Goal: Find specific page/section: Find specific page/section

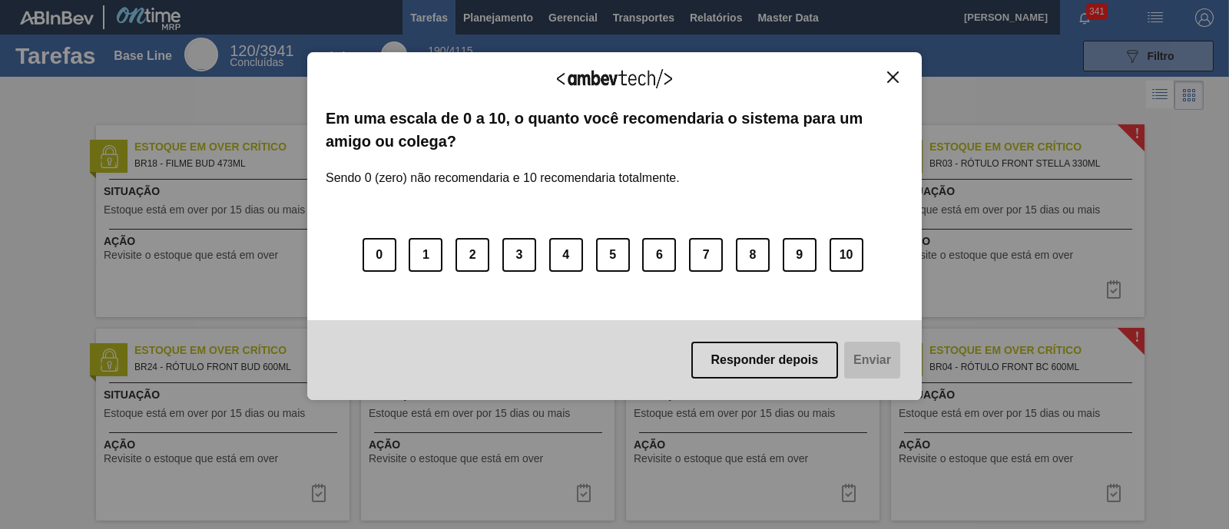
click at [899, 75] on button "Close" at bounding box center [893, 77] width 21 height 13
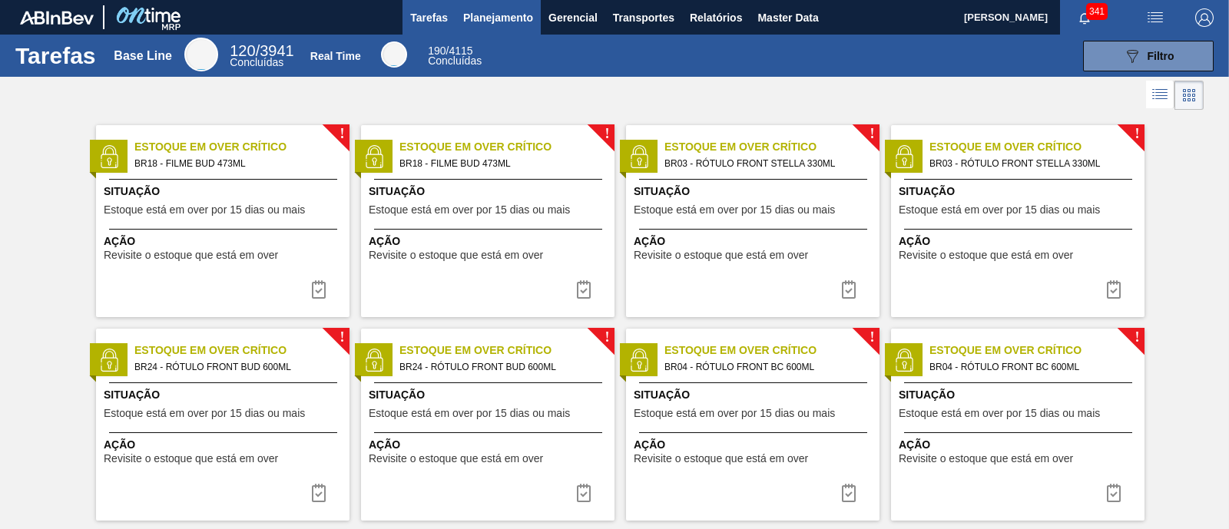
click at [505, 13] on span "Planejamento" at bounding box center [498, 17] width 70 height 18
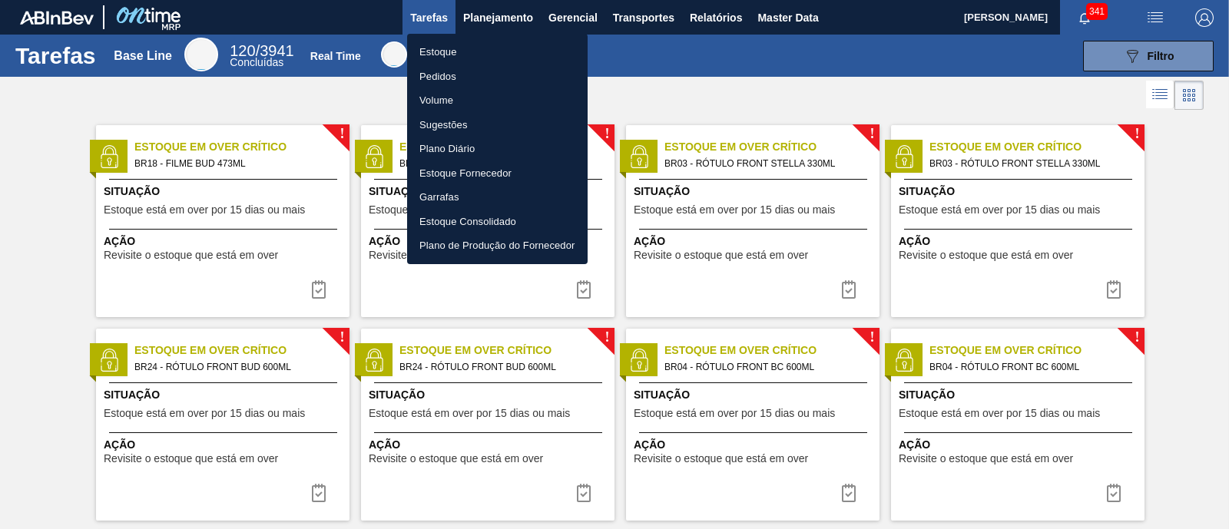
click at [480, 55] on li "Estoque" at bounding box center [497, 52] width 181 height 25
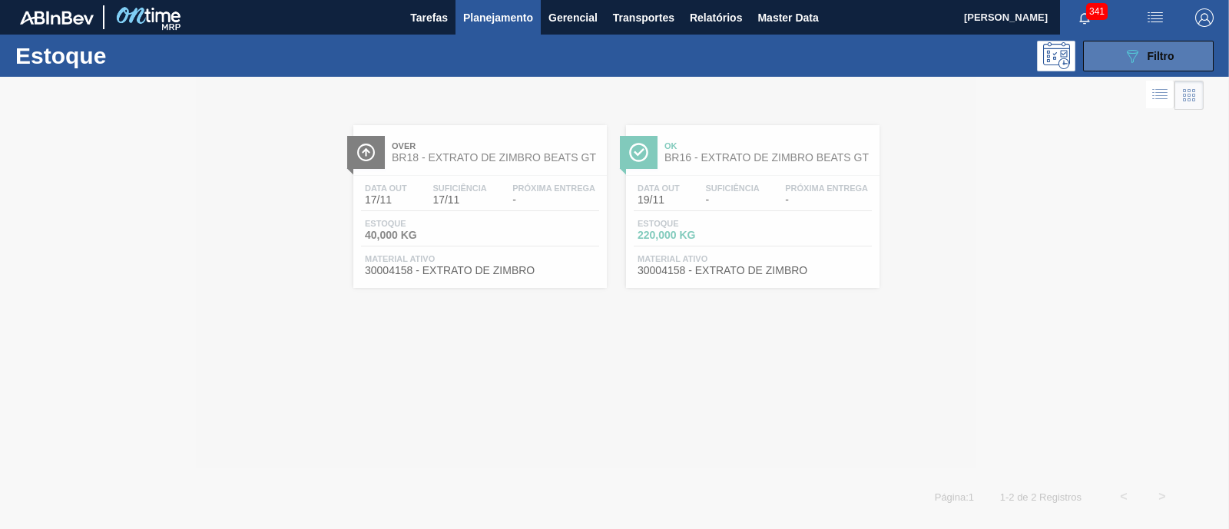
click at [983, 57] on span "Filtro" at bounding box center [1161, 56] width 27 height 12
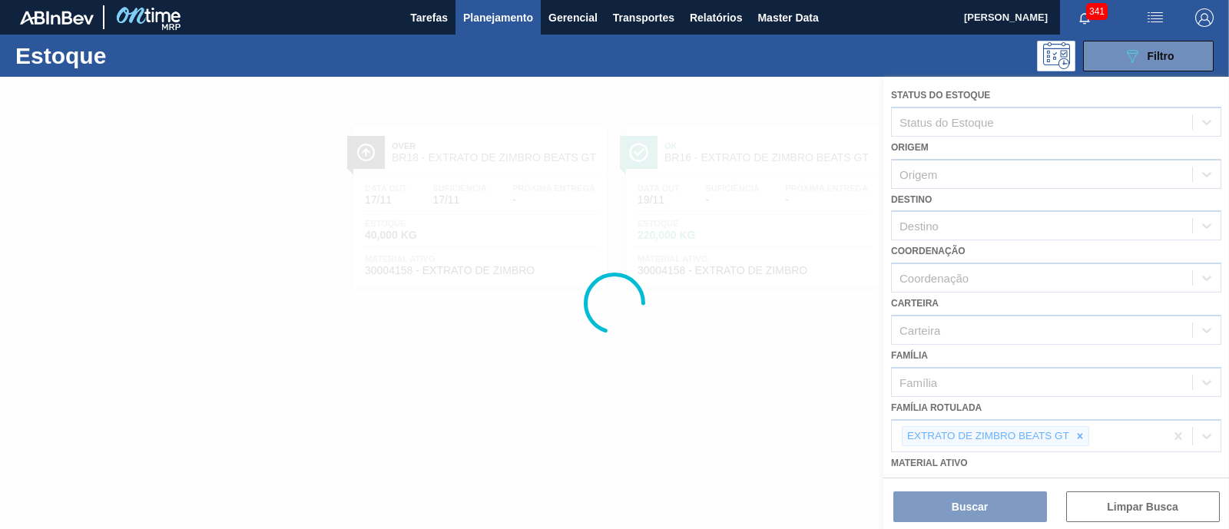
click at [983, 423] on div at bounding box center [614, 303] width 1229 height 453
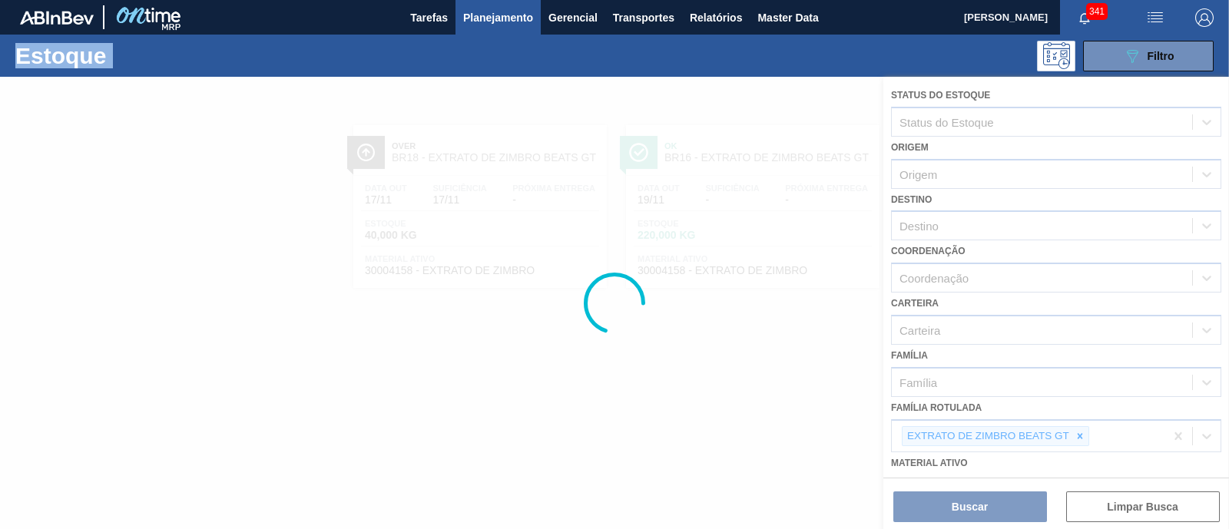
click at [983, 423] on div at bounding box center [614, 303] width 1229 height 453
